Goal: Information Seeking & Learning: Check status

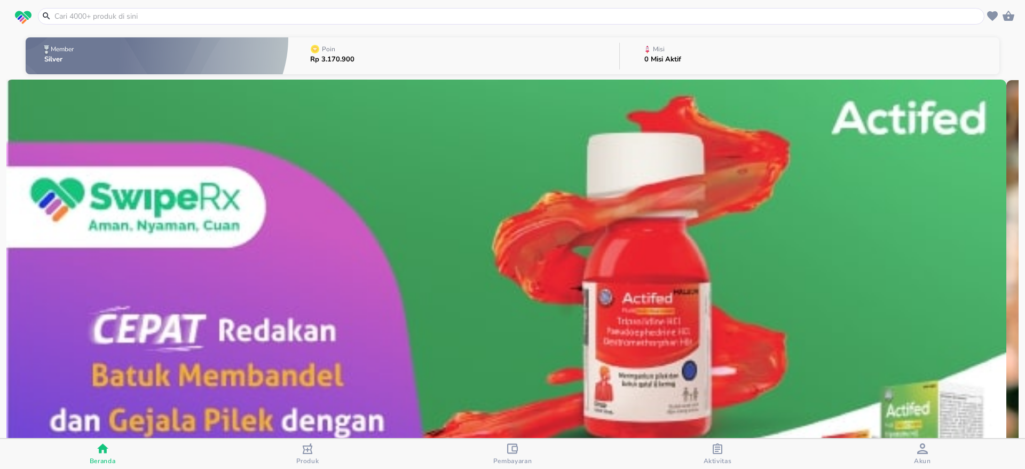
click at [337, 56] on p "Rp 3.170.900" at bounding box center [332, 59] width 44 height 7
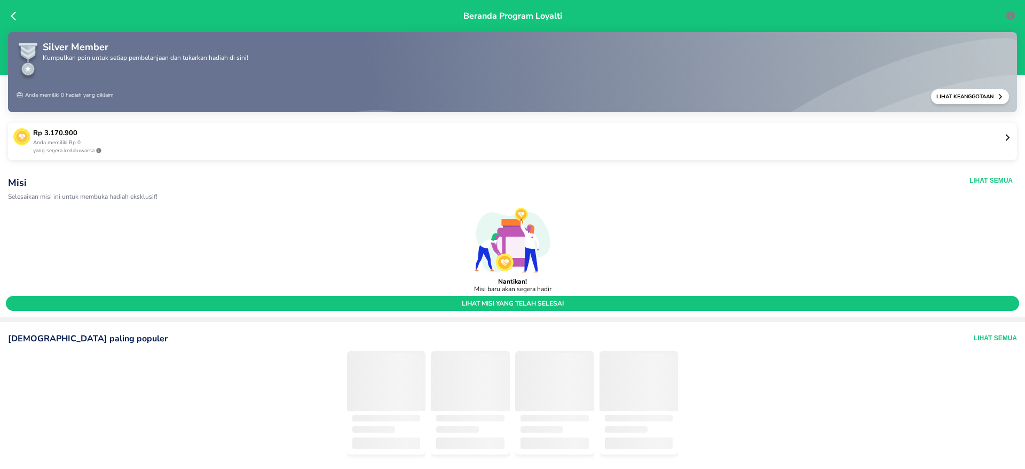
click at [1003, 136] on icon at bounding box center [1007, 137] width 8 height 8
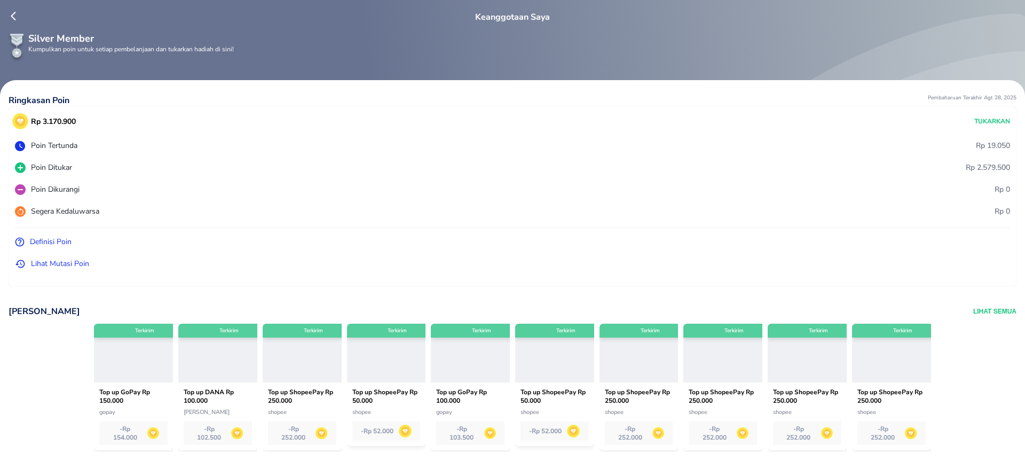
click at [38, 264] on p "Lihat Mutasi Poin" at bounding box center [60, 263] width 58 height 11
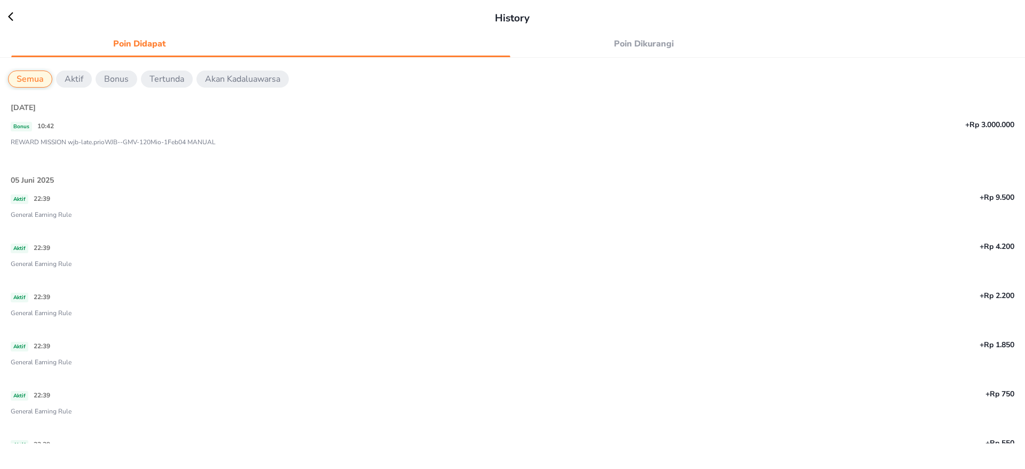
click at [125, 139] on p "REWARD MISSION wjb-late.prioWJB--GMV-120Mio-1Feb04 MANUAL" at bounding box center [512, 144] width 1003 height 15
click at [11, 17] on icon at bounding box center [16, 16] width 16 height 11
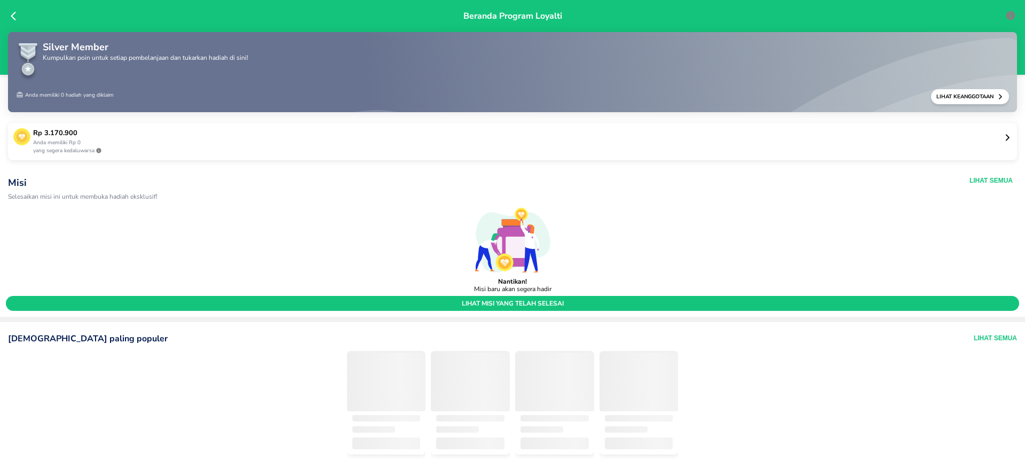
click at [12, 17] on icon at bounding box center [16, 16] width 11 height 11
